Goal: Contribute content: Add original content to the website for others to see

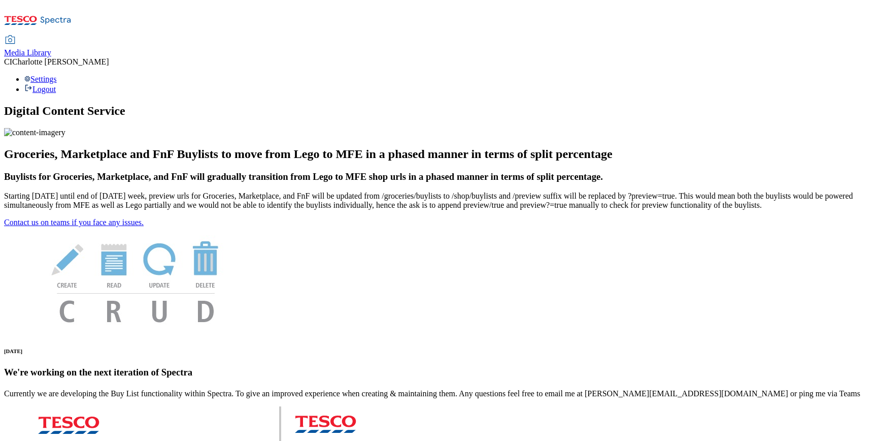
click at [51, 48] on span "Media Library" at bounding box center [27, 52] width 47 height 9
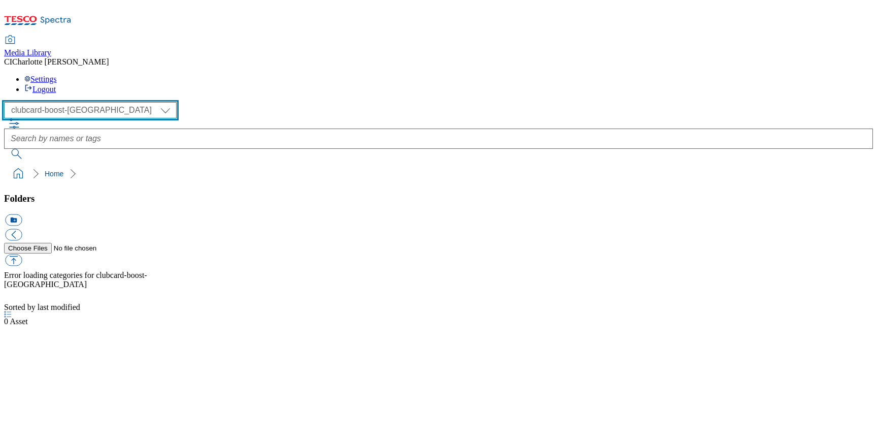
click at [63, 102] on select "Clubcard Boost UK Clubcard Marketing Clubcard ROI clubcard-boost-uk Dotcom UK G…" at bounding box center [90, 110] width 173 height 16
select select "flare-ghs-mktg"
click at [7, 102] on select "Clubcard Boost UK Clubcard Marketing Clubcard ROI clubcard-boost-uk Dotcom UK G…" at bounding box center [90, 110] width 173 height 16
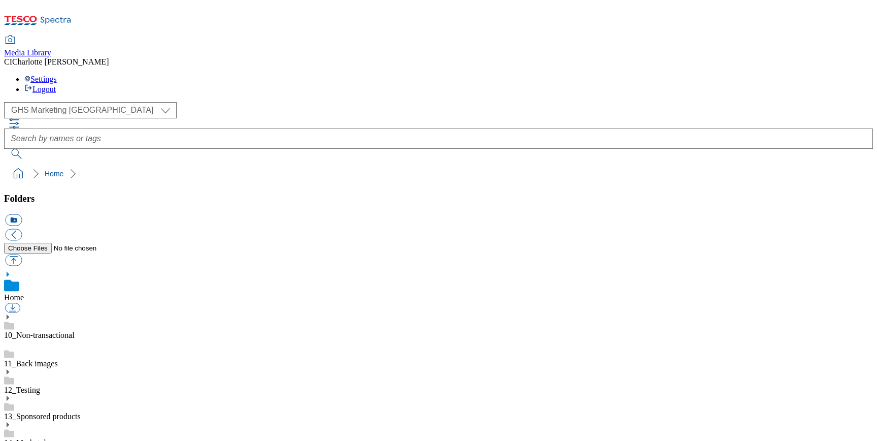
click at [77, 102] on div "( optional ) Clubcard Boost UK Clubcard Marketing Clubcard ROI clubcard-boost-u…" at bounding box center [438, 110] width 869 height 16
click at [57, 438] on link "14_Marketplace" at bounding box center [30, 442] width 53 height 9
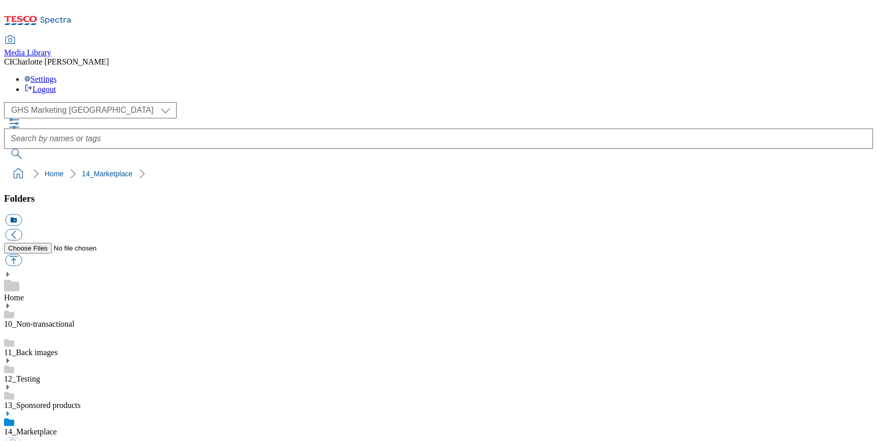
click at [9, 411] on use at bounding box center [8, 413] width 3 height 5
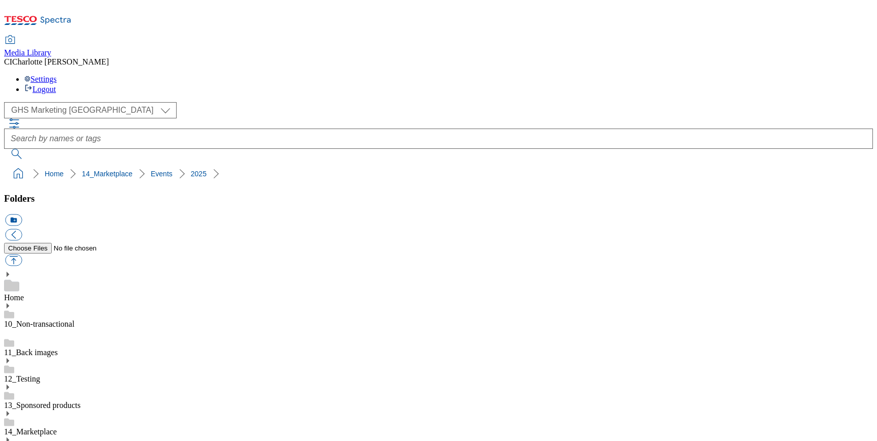
drag, startPoint x: 116, startPoint y: 119, endPoint x: 65, endPoint y: 303, distance: 190.7
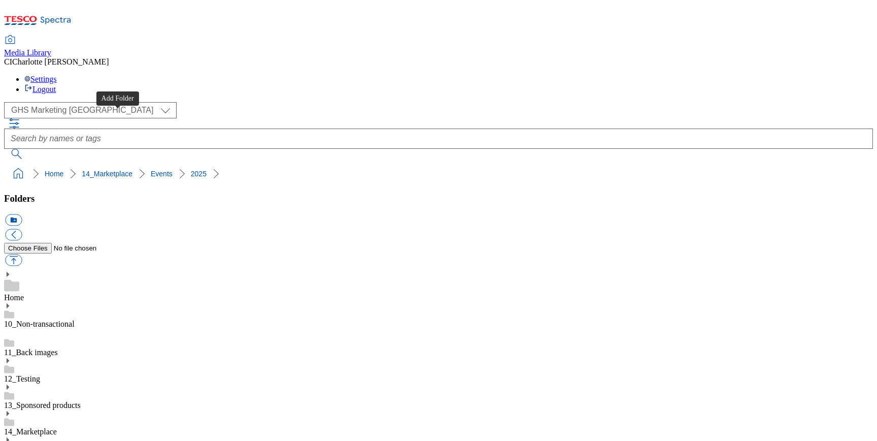
click at [22, 214] on button "icon_new_folder" at bounding box center [13, 220] width 17 height 12
paste input "Price Cuts"
type input "Price Cuts"
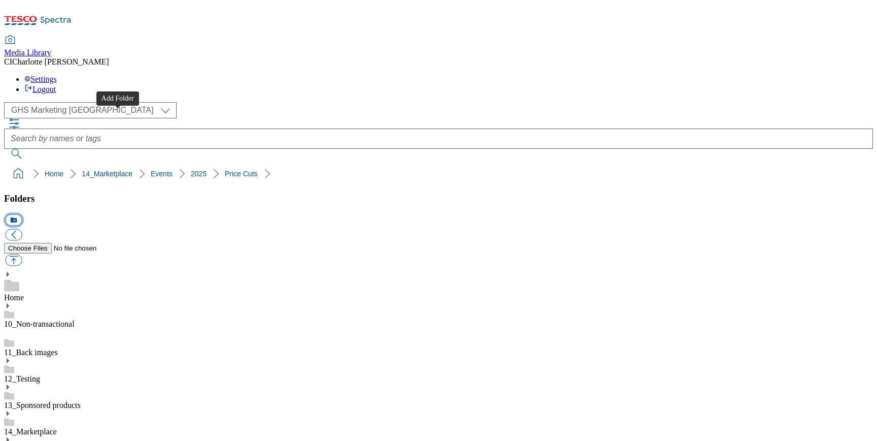
click at [22, 214] on button "icon_new_folder" at bounding box center [13, 220] width 17 height 12
type input "2532"
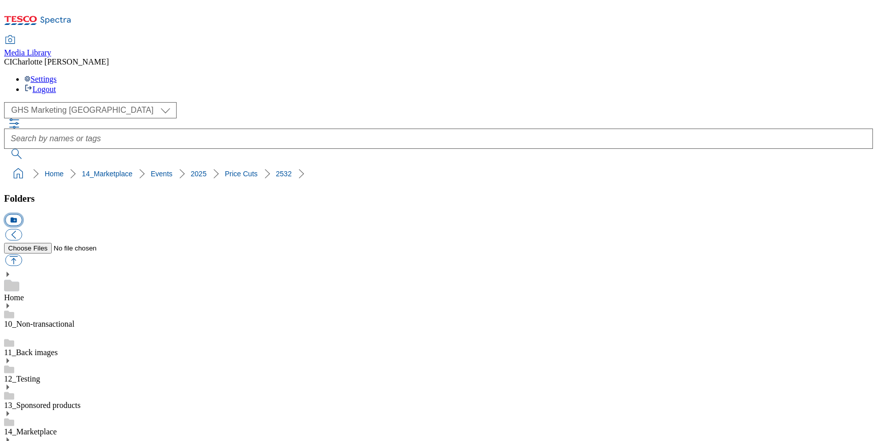
click at [22, 214] on button "icon_new_folder" at bounding box center [13, 220] width 17 height 12
paste input "Buylist"
type input "Buylist"
click at [22, 214] on button "icon_new_folder" at bounding box center [13, 220] width 17 height 12
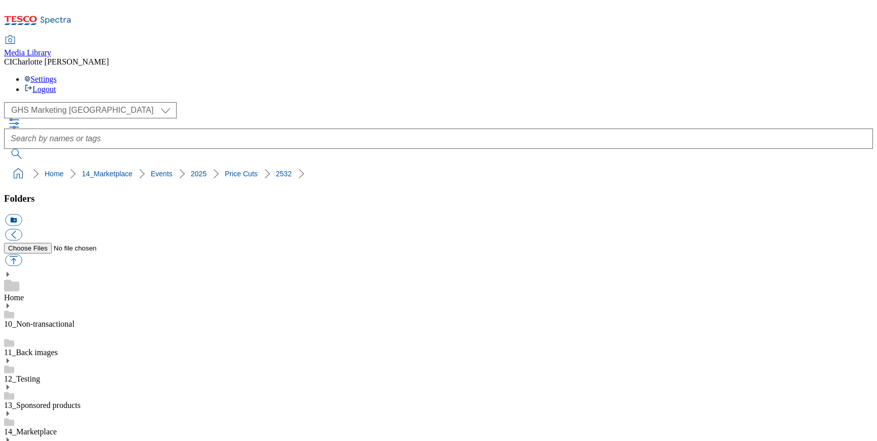
paste input "Search"
type input "Search"
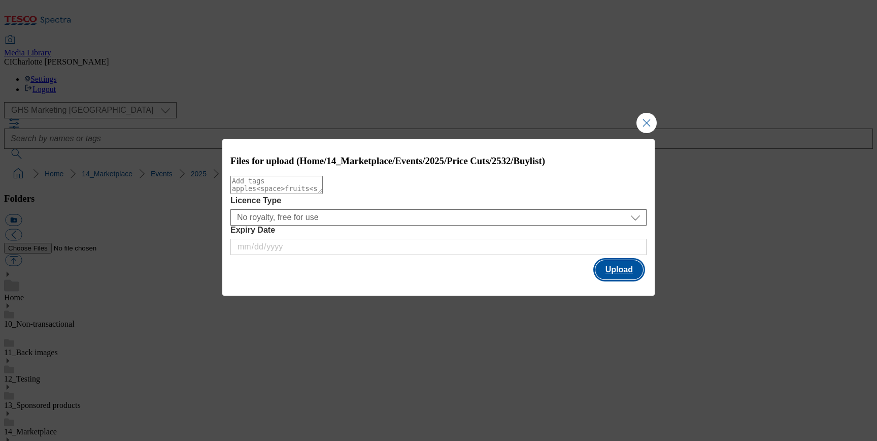
drag, startPoint x: 610, startPoint y: 273, endPoint x: 597, endPoint y: 274, distance: 13.2
click at [611, 274] on button "Upload" at bounding box center [620, 269] width 48 height 19
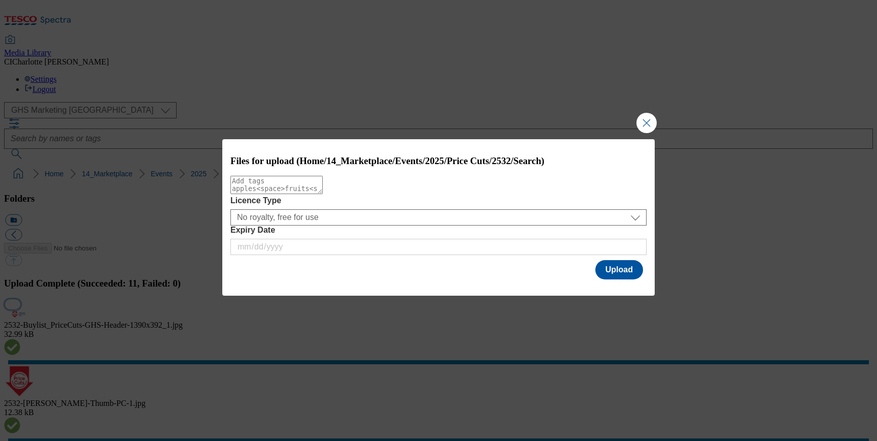
click at [20, 299] on button "button" at bounding box center [12, 304] width 15 height 10
click at [625, 261] on div "Files for upload (Home/14_Marketplace/Events/2025/Price Cuts/2532/Search) Licen…" at bounding box center [438, 210] width 433 height 143
click at [624, 275] on button "Upload" at bounding box center [620, 269] width 48 height 19
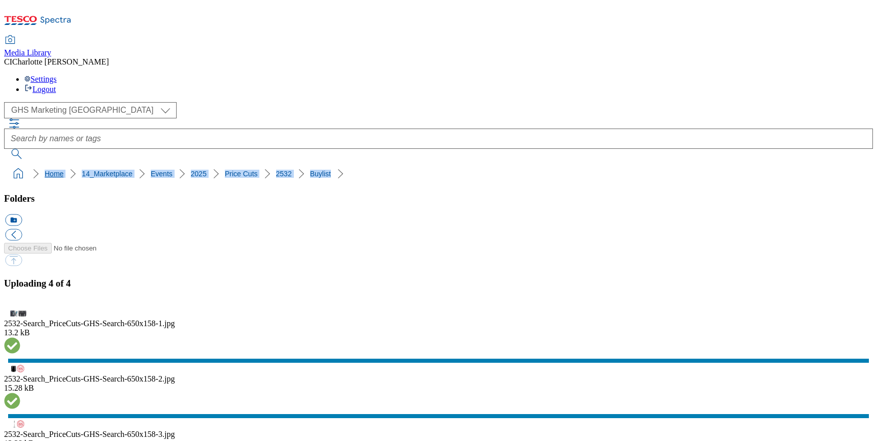
drag, startPoint x: 328, startPoint y: 99, endPoint x: 7, endPoint y: 94, distance: 321.0
click at [10, 164] on ol "Home 14_Marketplace Events 2025 Price Cuts 2532 Buylist" at bounding box center [441, 173] width 863 height 19
drag, startPoint x: 368, startPoint y: 86, endPoint x: 366, endPoint y: 94, distance: 8.5
click at [369, 164] on ol "Home 14_Marketplace Events 2025 Price Cuts 2532 Buylist" at bounding box center [441, 173] width 863 height 19
drag, startPoint x: 366, startPoint y: 94, endPoint x: 17, endPoint y: 67, distance: 349.9
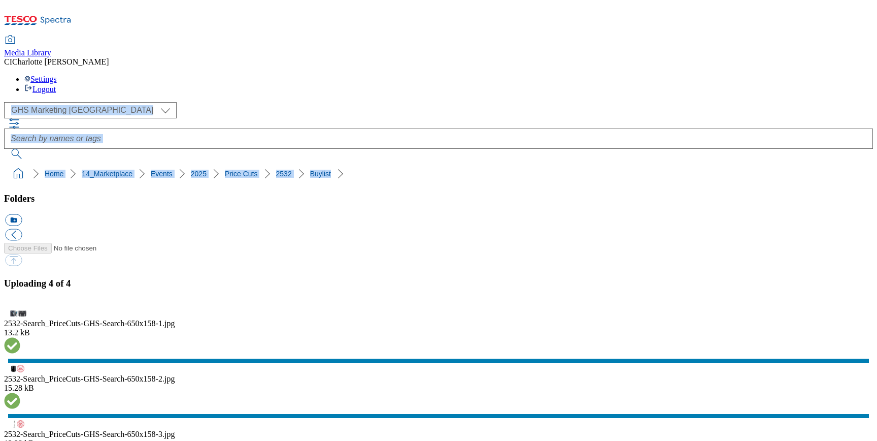
click at [17, 102] on div "( optional ) Clubcard Boost UK Clubcard Marketing Clubcard ROI clubcard-boost-u…" at bounding box center [438, 142] width 869 height 81
copy div "Clubcard Boost UK Clubcard Marketing Clubcard ROI clubcard-boost-uk Dotcom UK G…"
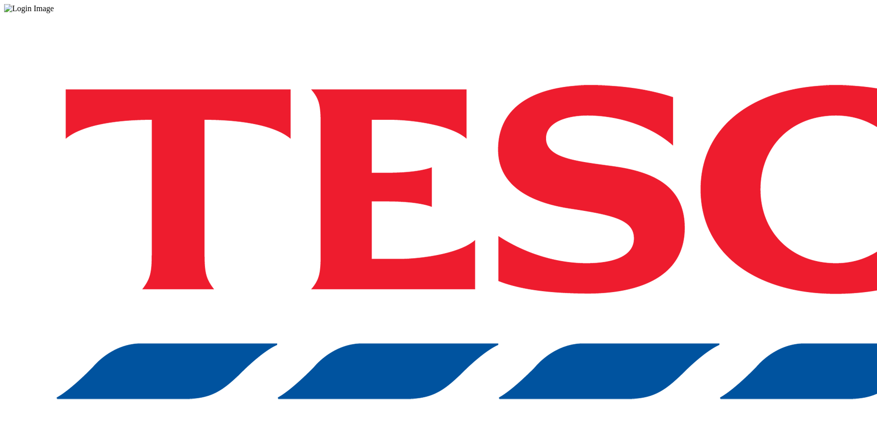
click at [589, 252] on div "Log in to the Spectra’s dashboard using [PERSON_NAME]’s credentials. If you don…" at bounding box center [438, 265] width 869 height 505
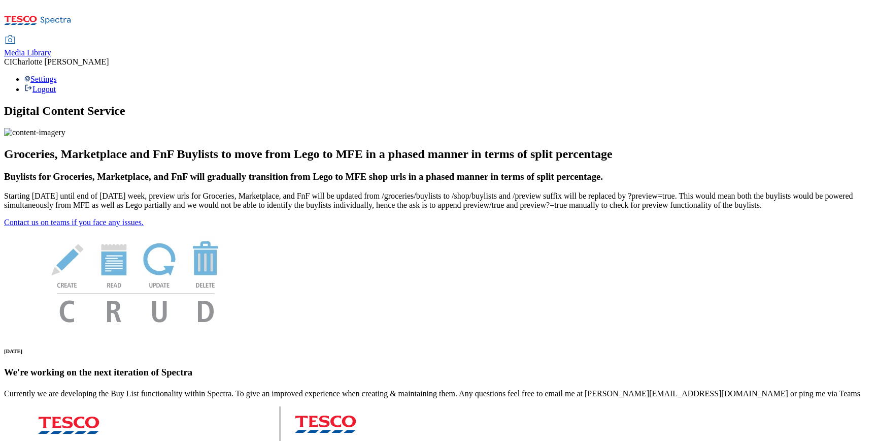
click at [51, 36] on link "Media Library" at bounding box center [27, 46] width 47 height 21
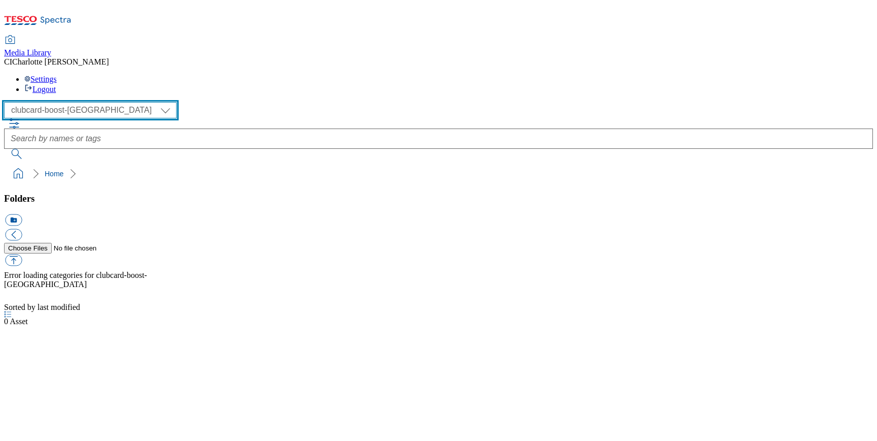
click at [10, 102] on select "Clubcard Boost UK Clubcard Marketing Clubcard ROI clubcard-boost-uk Dotcom UK G…" at bounding box center [90, 110] width 173 height 16
select select "flare-ghs-mktg"
click at [7, 102] on select "Clubcard Boost UK Clubcard Marketing Clubcard ROI clubcard-boost-uk Dotcom UK G…" at bounding box center [90, 110] width 173 height 16
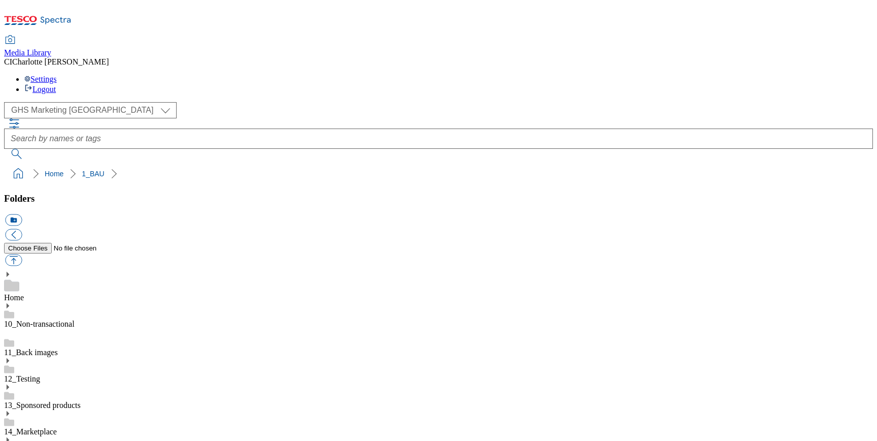
scroll to position [48, 0]
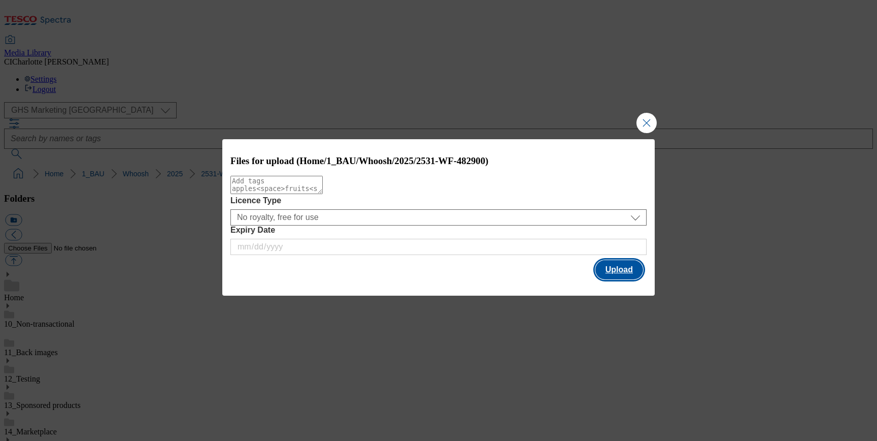
click at [617, 262] on button "Upload" at bounding box center [620, 269] width 48 height 19
